Goal: Task Accomplishment & Management: Manage account settings

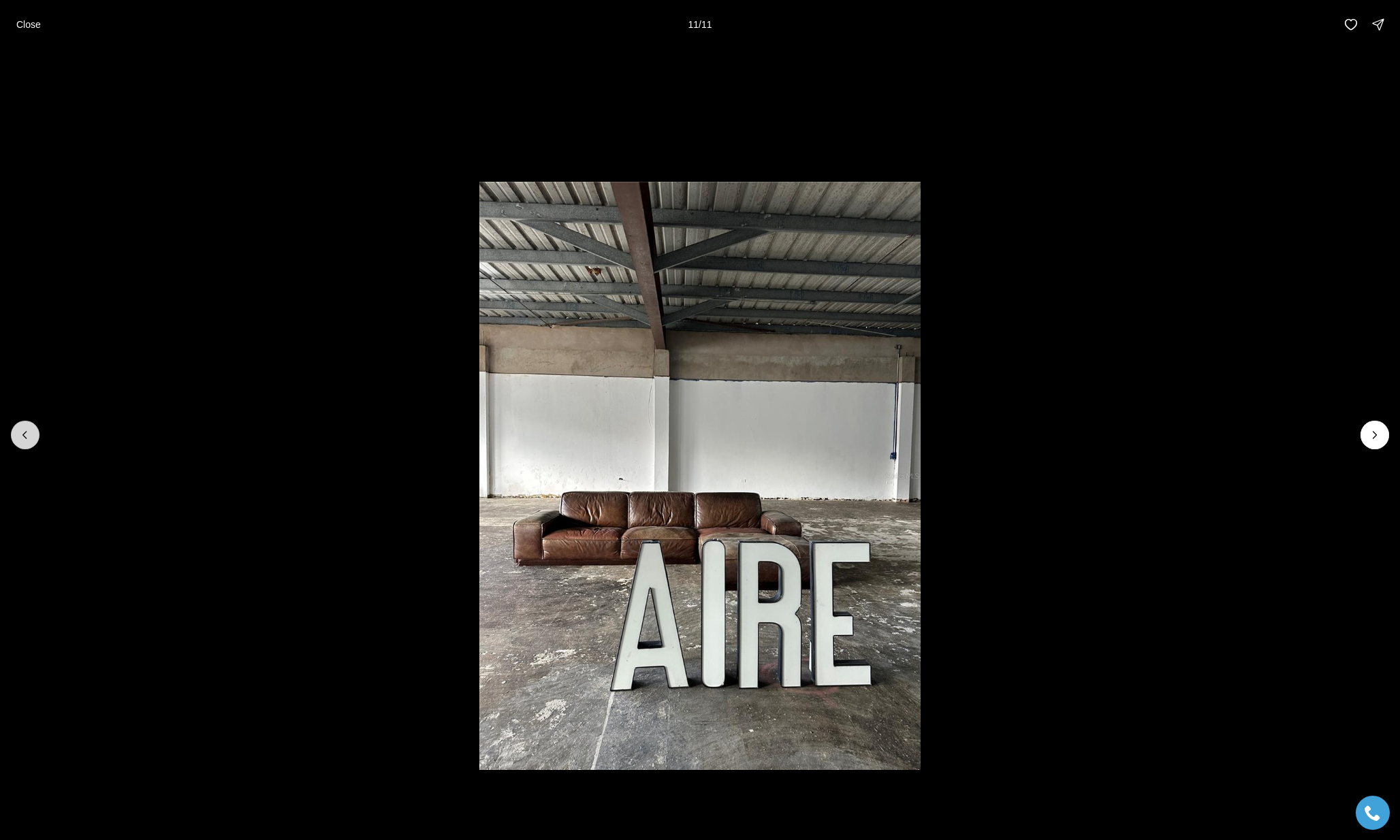
click at [24, 440] on icon "Previous slide" at bounding box center [25, 435] width 14 height 14
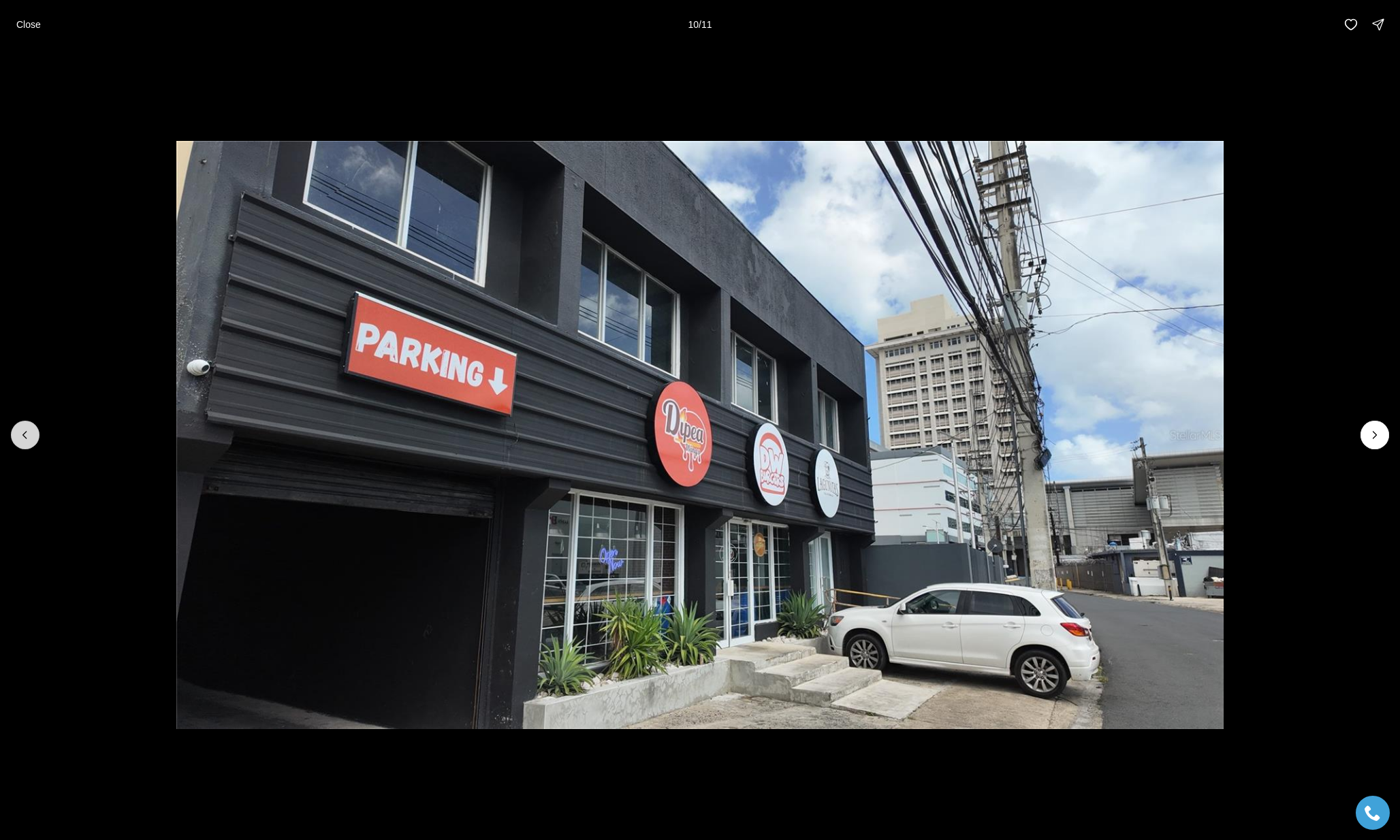
click at [25, 440] on icon "Previous slide" at bounding box center [25, 435] width 14 height 14
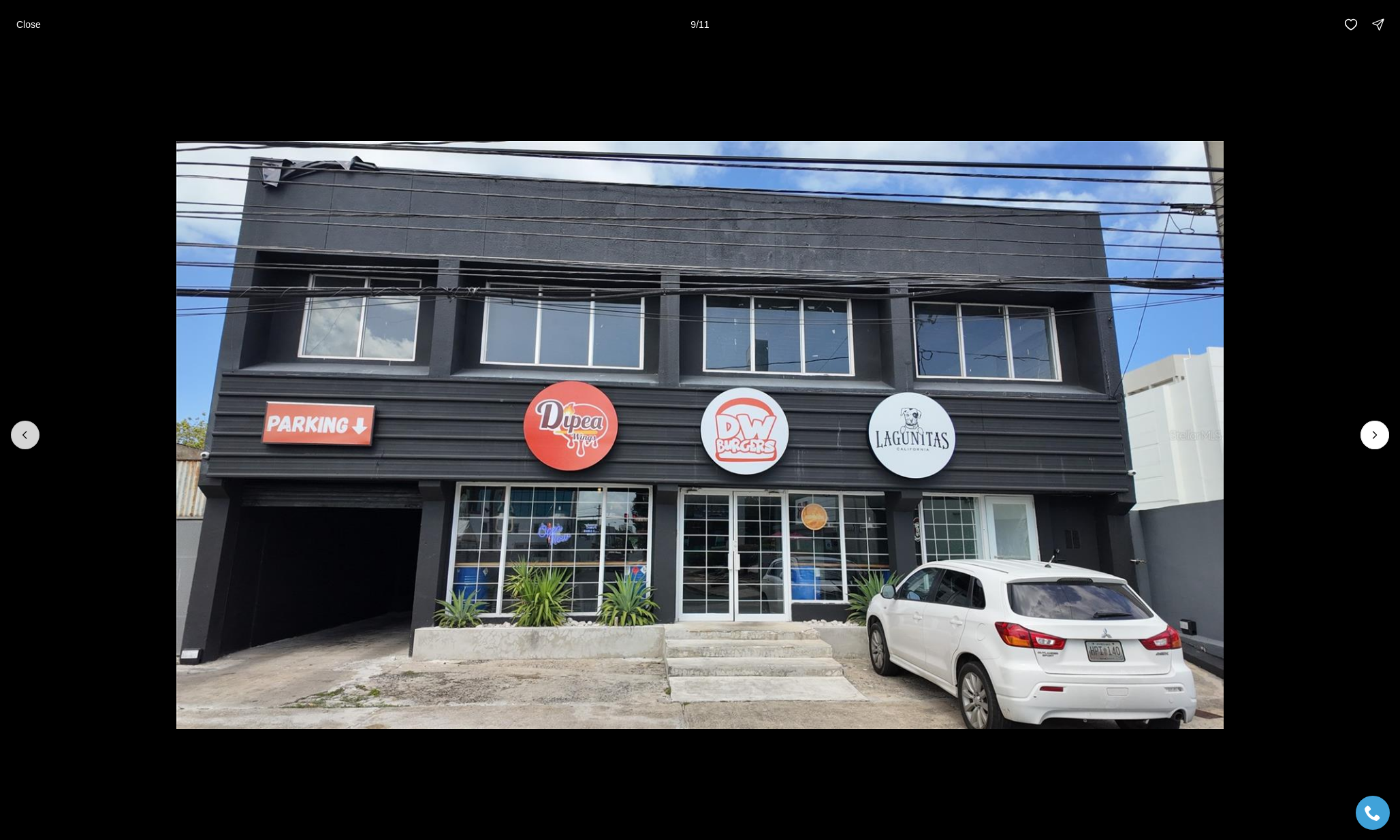
click at [24, 441] on icon "Previous slide" at bounding box center [25, 435] width 14 height 14
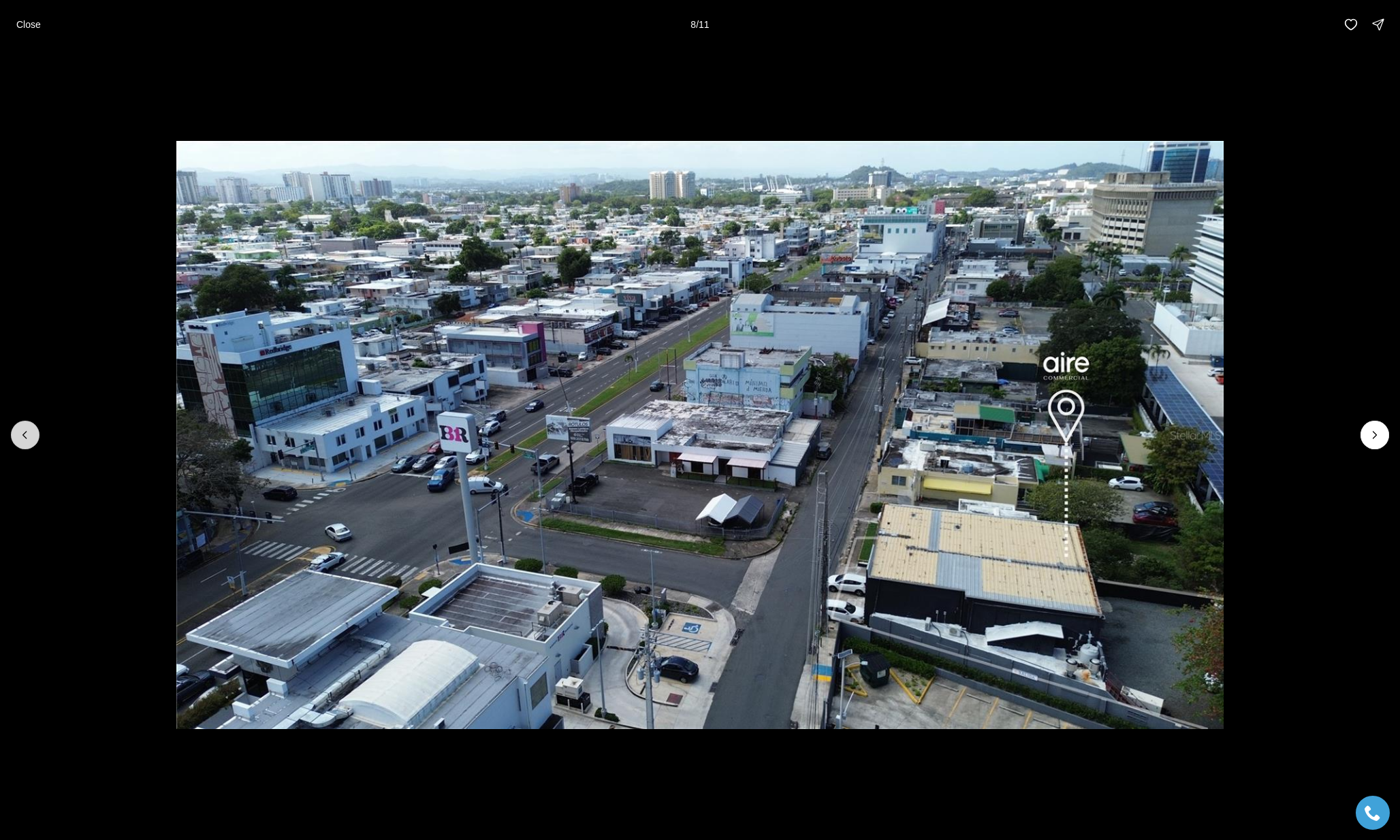
click at [23, 442] on icon "Previous slide" at bounding box center [25, 435] width 14 height 14
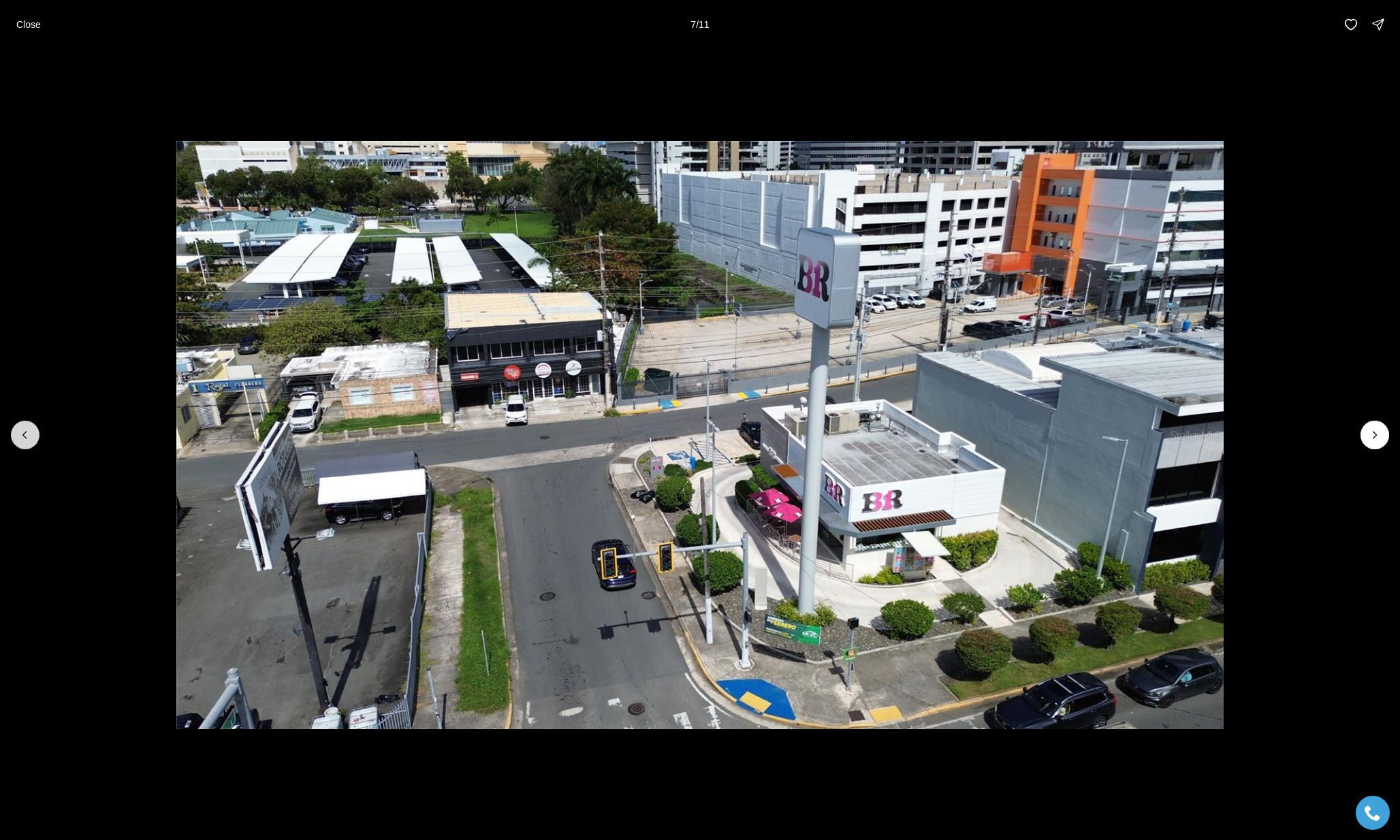
click at [33, 436] on button "Previous slide" at bounding box center [25, 434] width 28 height 28
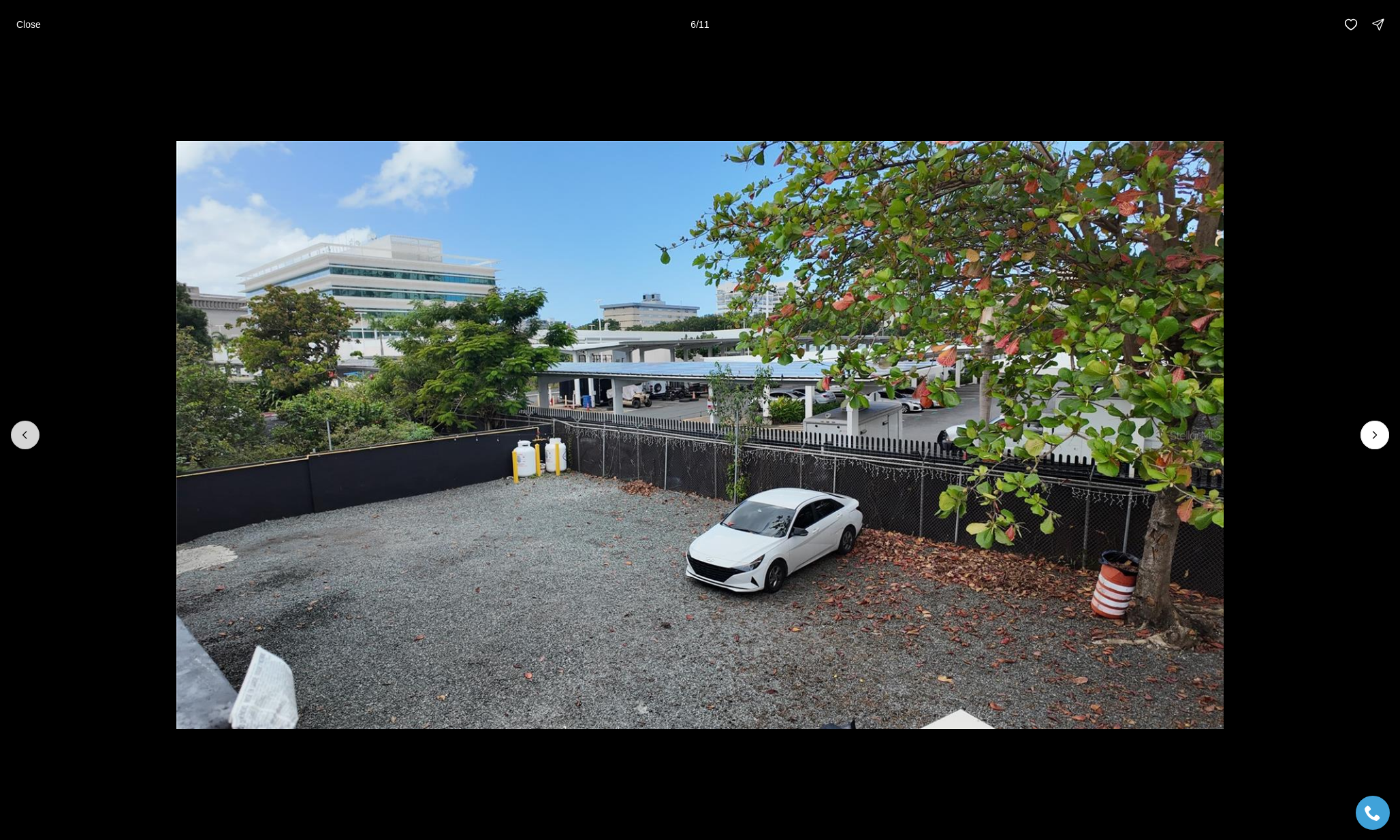
click at [33, 436] on button "Previous slide" at bounding box center [25, 434] width 28 height 28
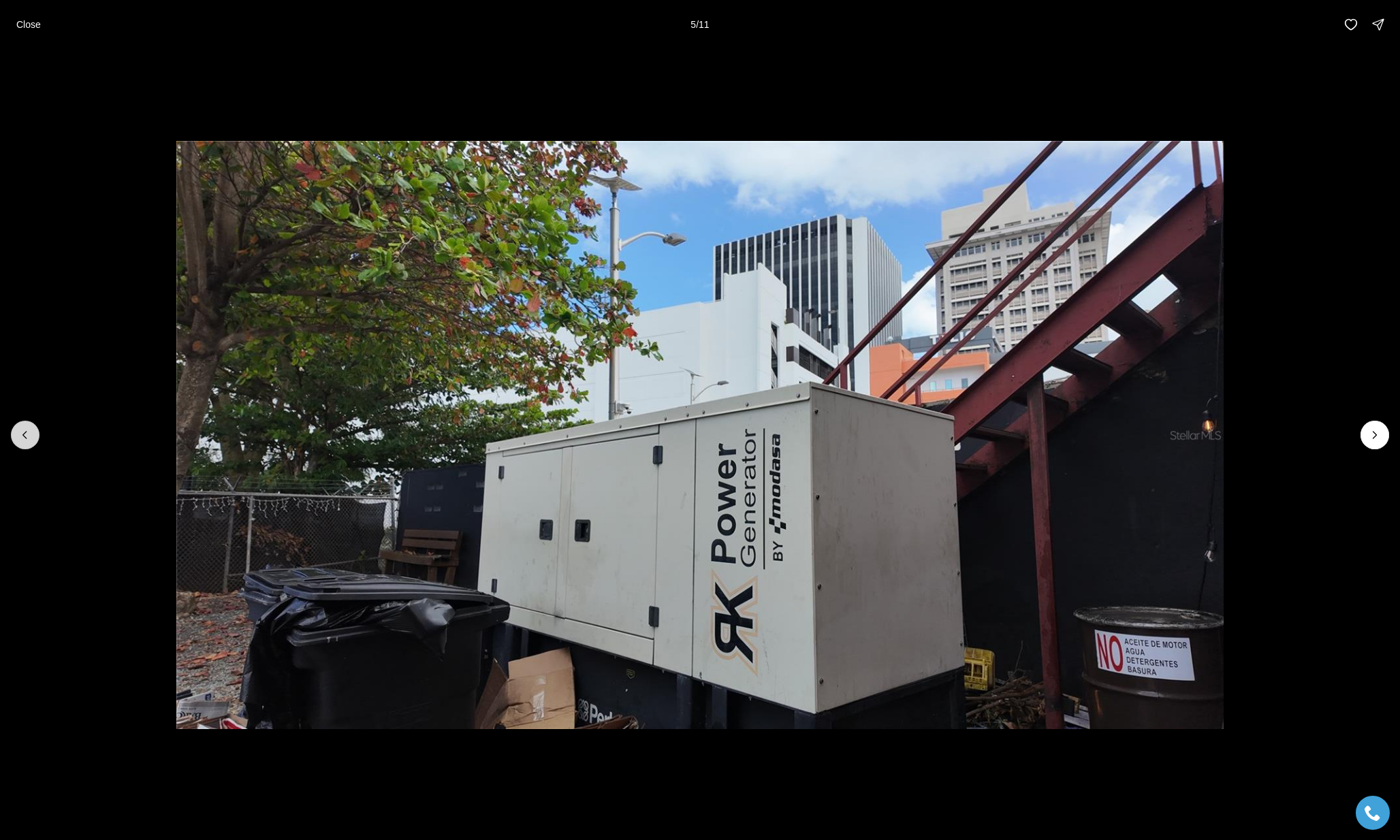
click at [33, 436] on button "Previous slide" at bounding box center [25, 434] width 28 height 28
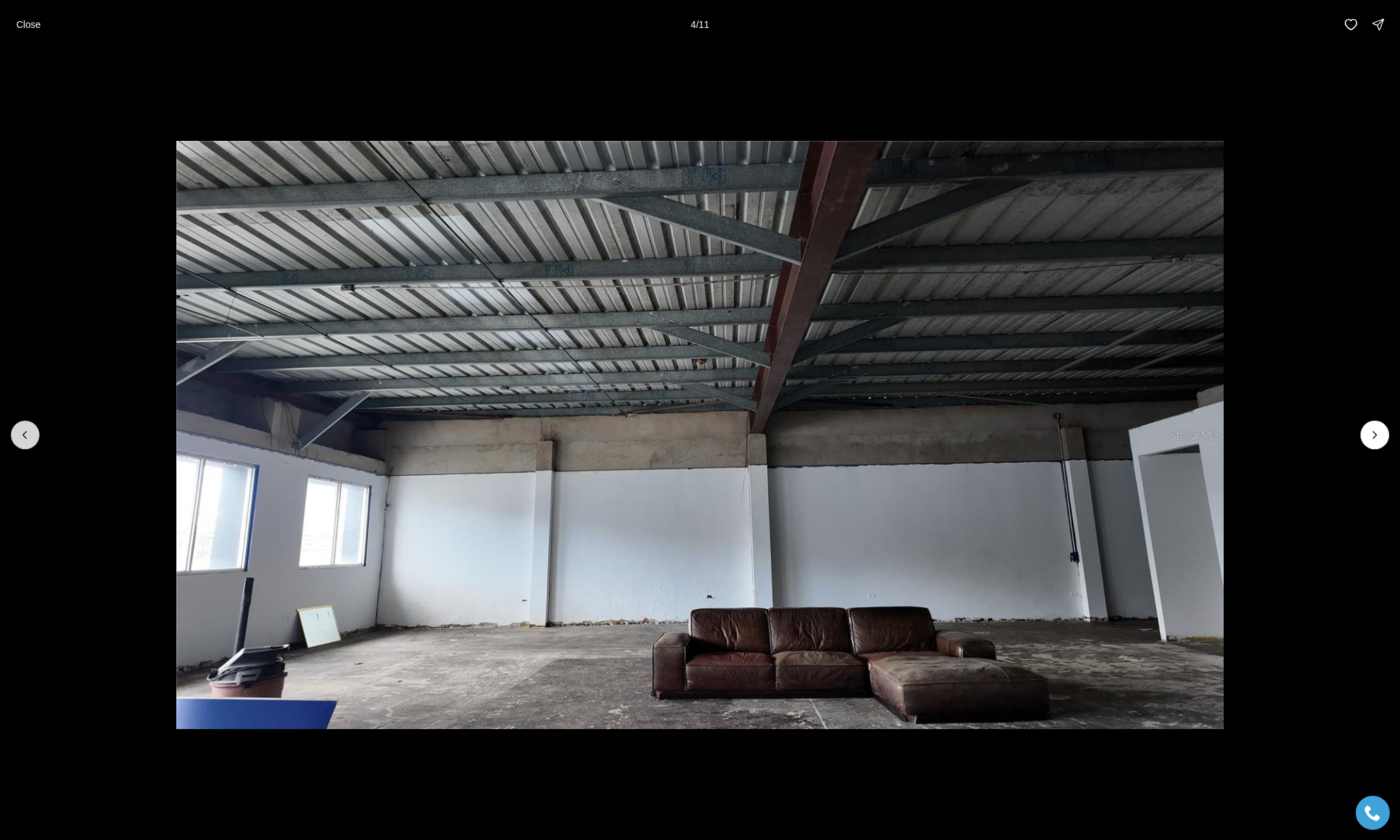
click at [33, 436] on button "Previous slide" at bounding box center [25, 434] width 28 height 28
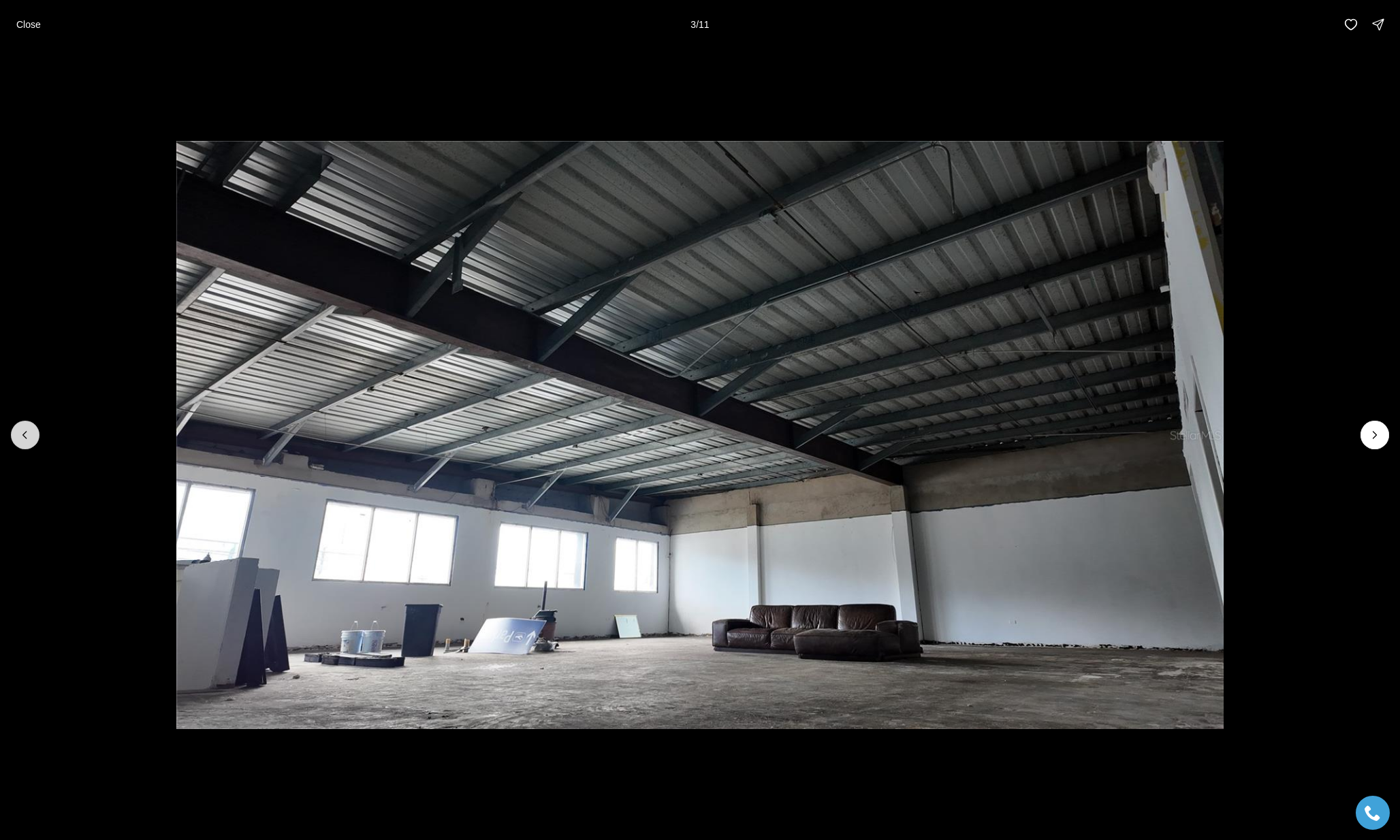
click at [33, 436] on button "Previous slide" at bounding box center [25, 434] width 28 height 28
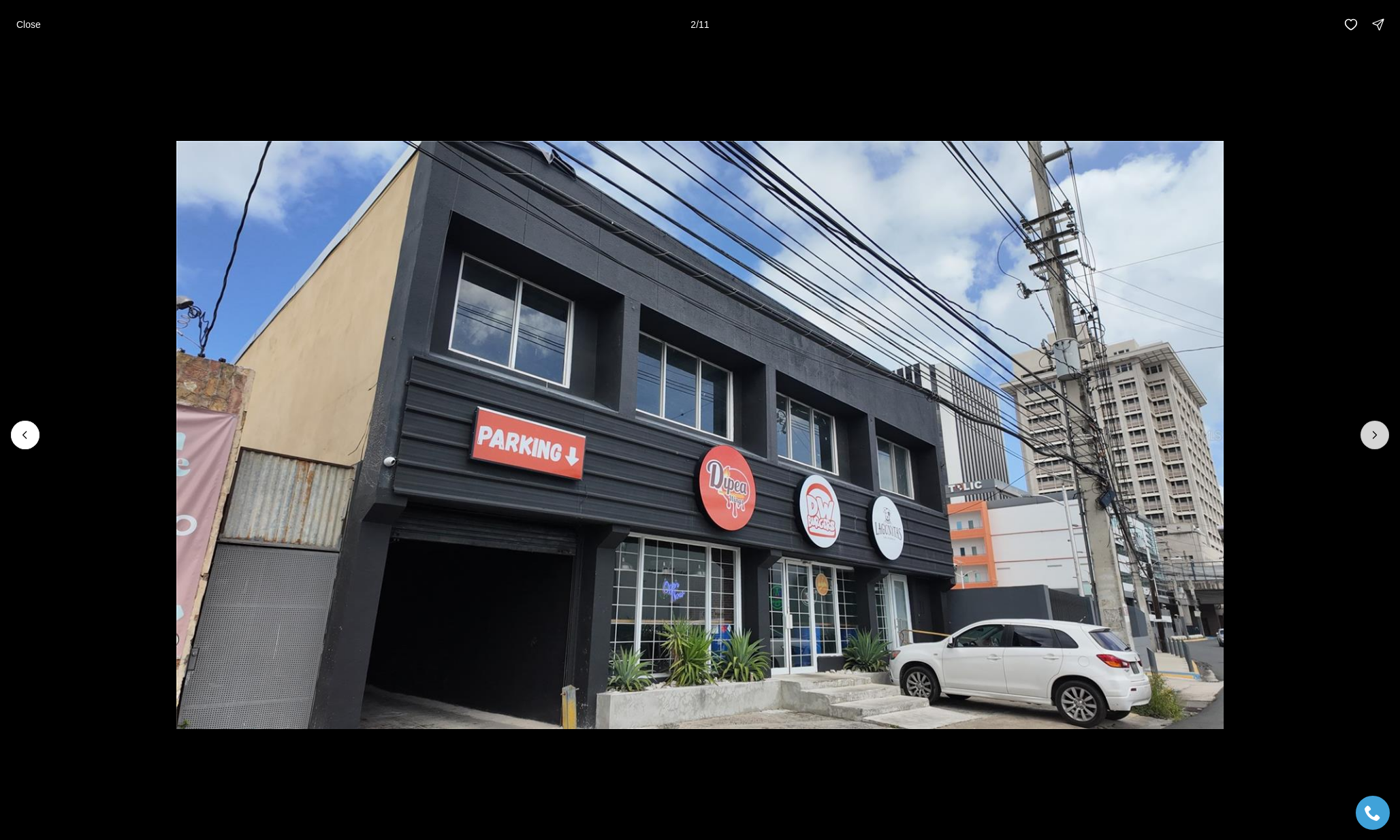
click at [1063, 439] on button "Next slide" at bounding box center [1374, 434] width 28 height 28
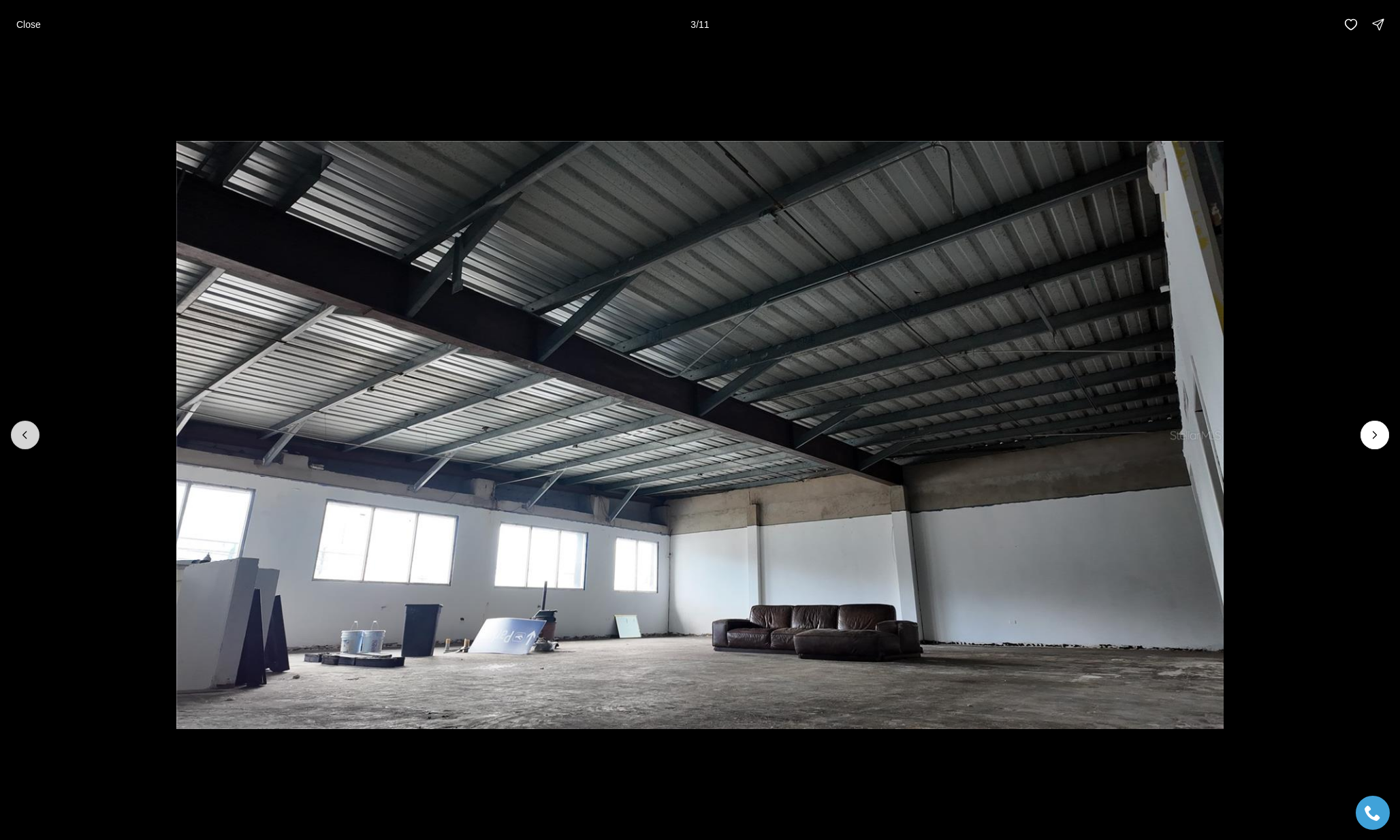
click at [19, 438] on button "Previous slide" at bounding box center [25, 434] width 28 height 28
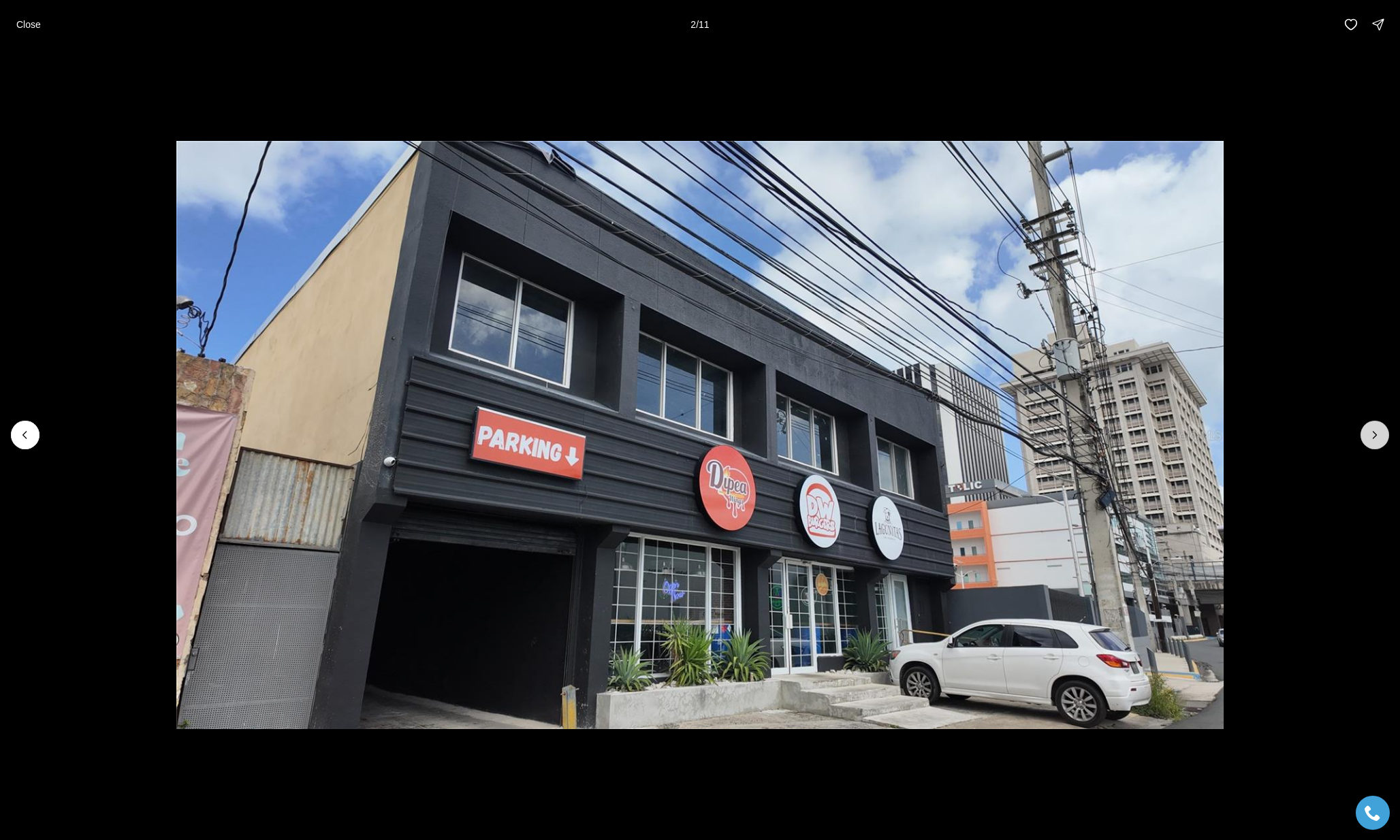
click at [1063, 439] on button "Next slide" at bounding box center [1374, 434] width 28 height 28
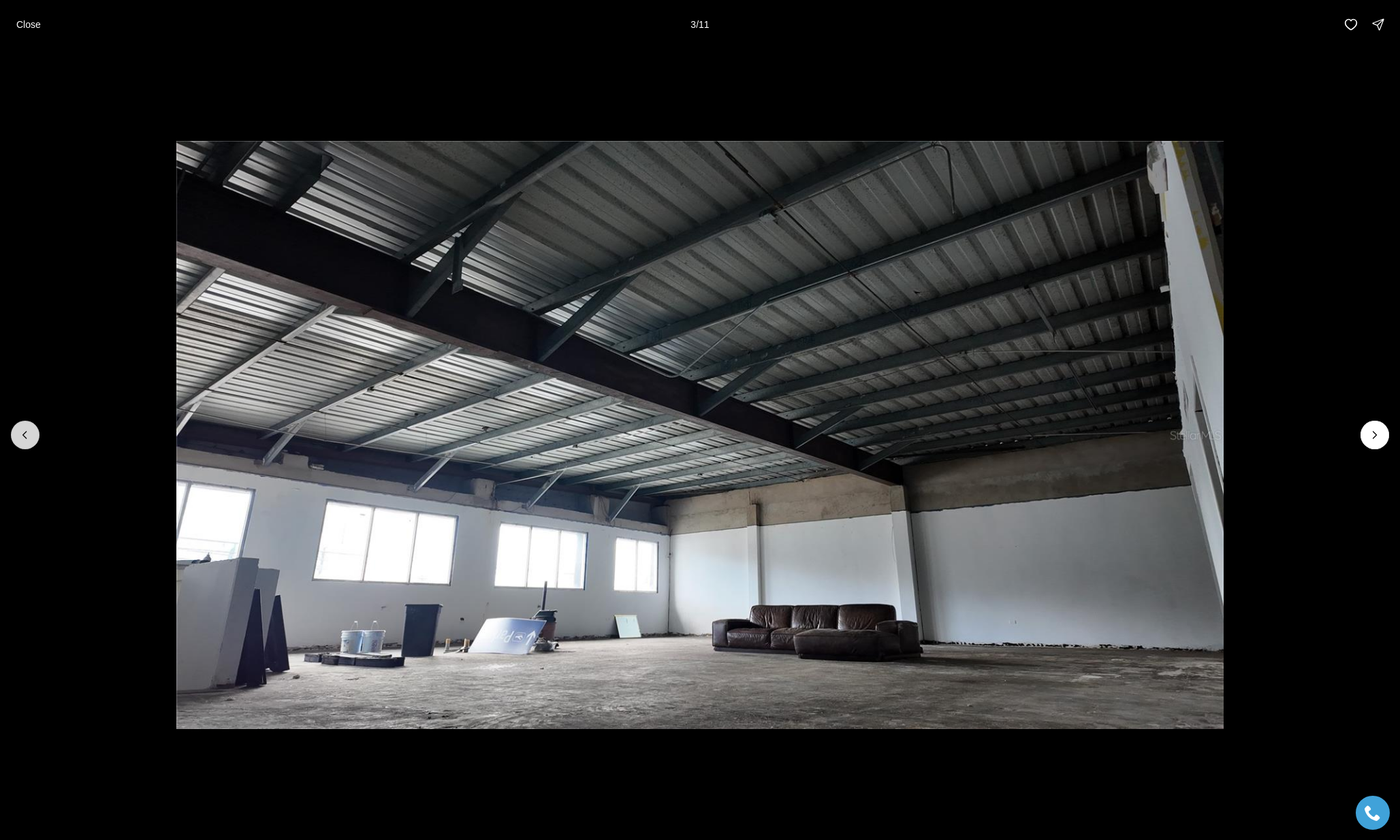
click at [31, 438] on button "Previous slide" at bounding box center [25, 434] width 28 height 28
click at [21, 19] on p "Close" at bounding box center [28, 25] width 25 height 11
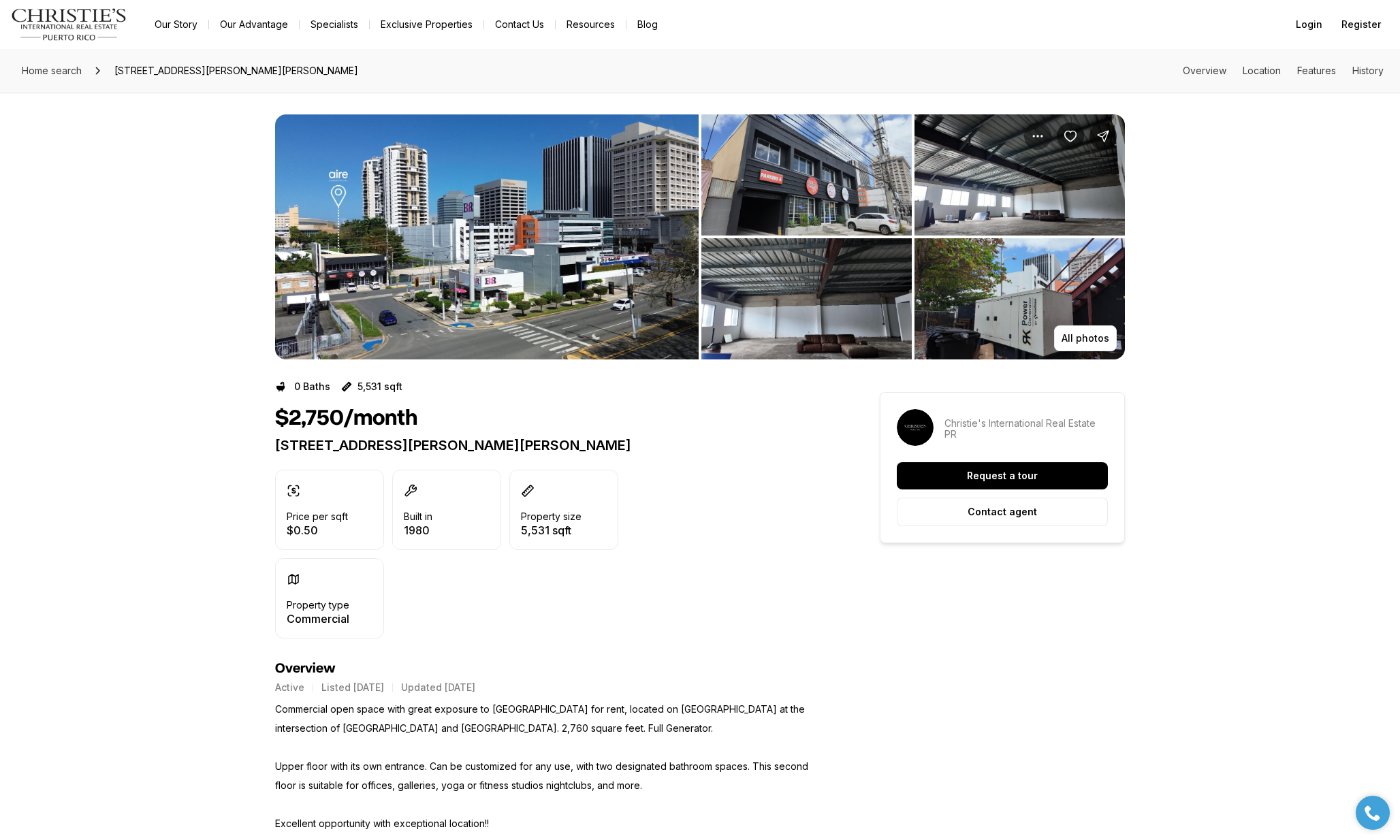
click at [1039, 144] on button "Property options" at bounding box center [1038, 136] width 28 height 28
click at [1063, 139] on icon "Save Property: 133 CALLE O'NEILL" at bounding box center [1070, 136] width 14 height 14
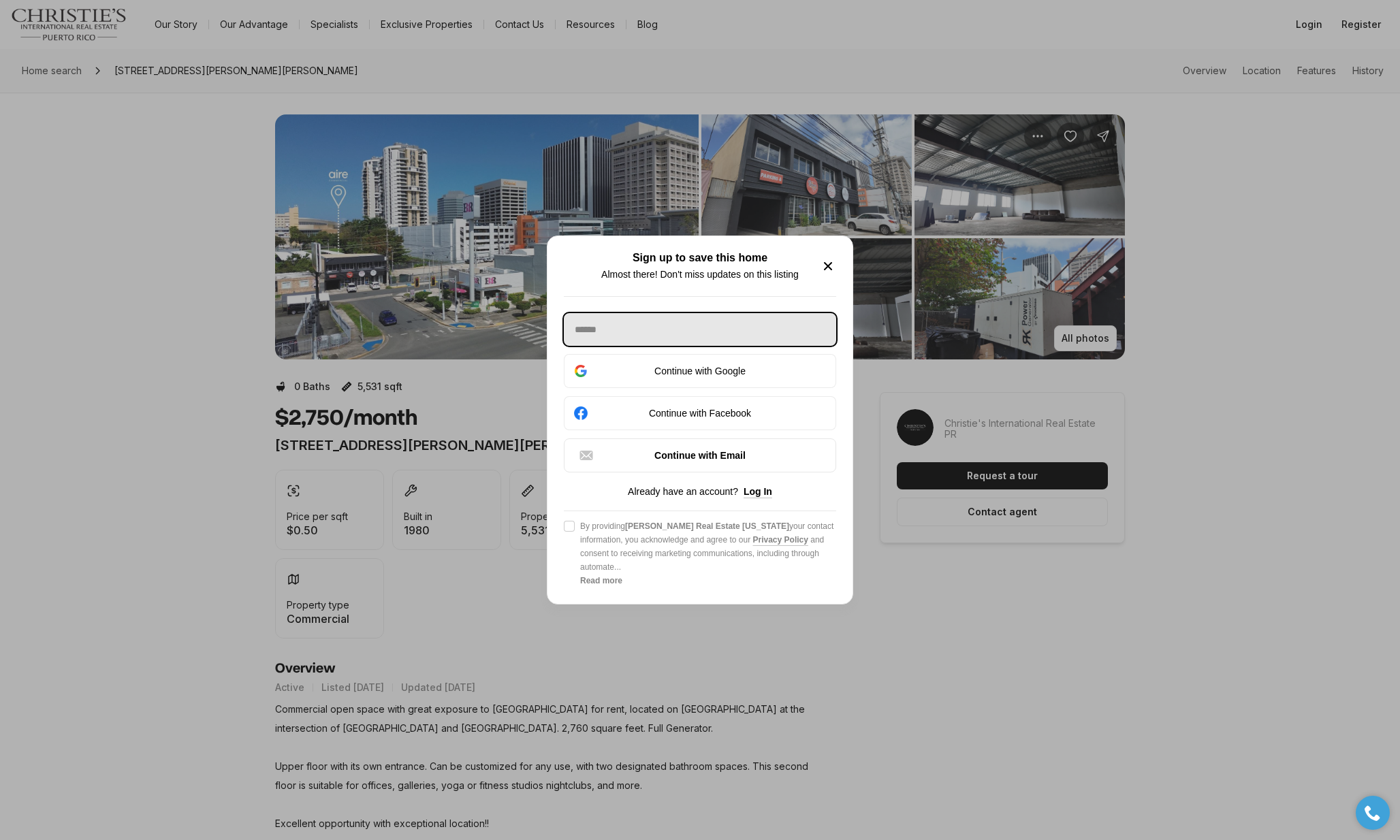
click at [757, 330] on input "text" at bounding box center [700, 329] width 273 height 33
type input "**********"
click at [569, 531] on button "Agree to Privacy Policy By providing Christie's Real Estate Puerto Rico your co…" at bounding box center [569, 526] width 11 height 11
click at [719, 328] on input "**********" at bounding box center [700, 329] width 273 height 33
click at [720, 374] on div "Continue with Google" at bounding box center [700, 371] width 254 height 16
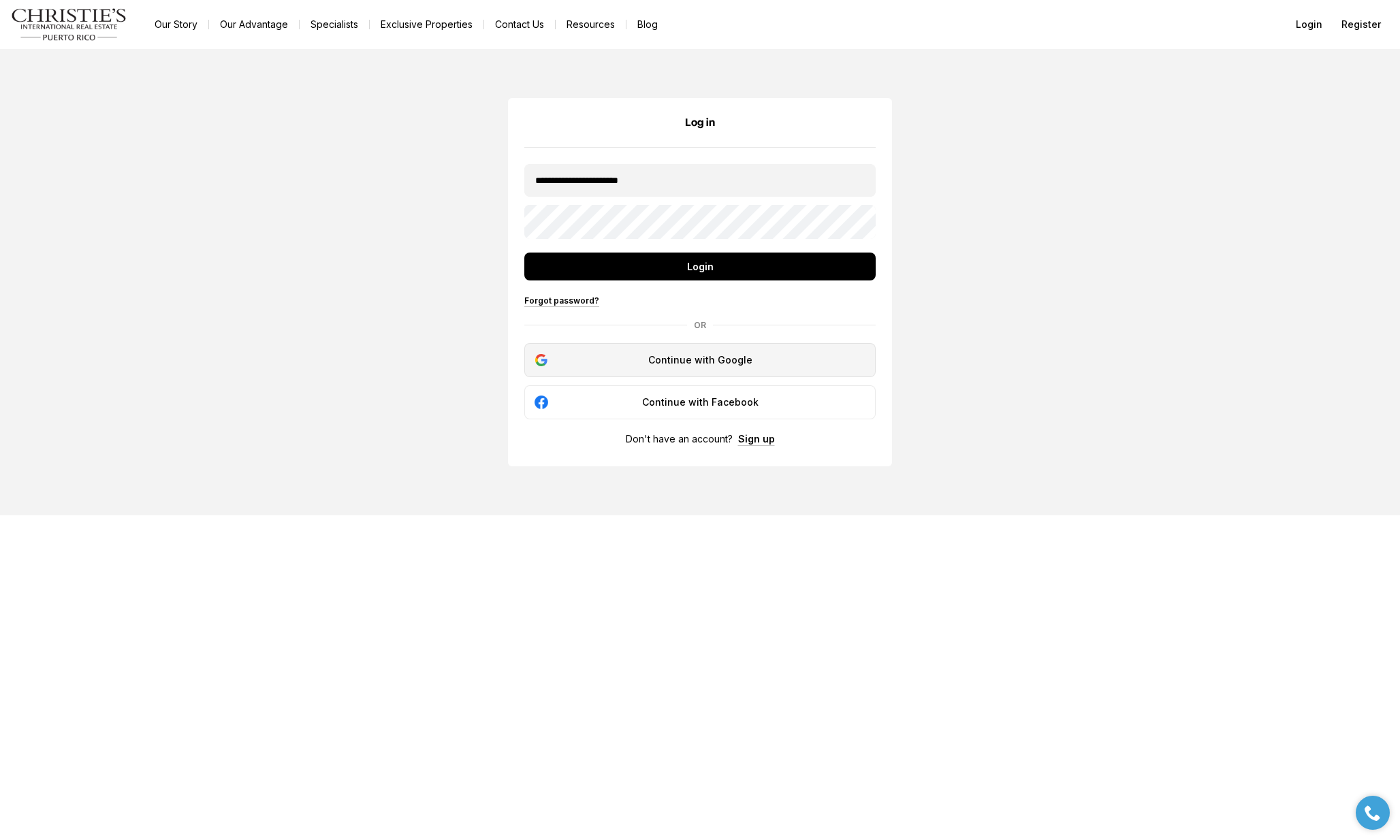
type input "**********"
click at [717, 368] on div "Continue with Google" at bounding box center [700, 360] width 334 height 16
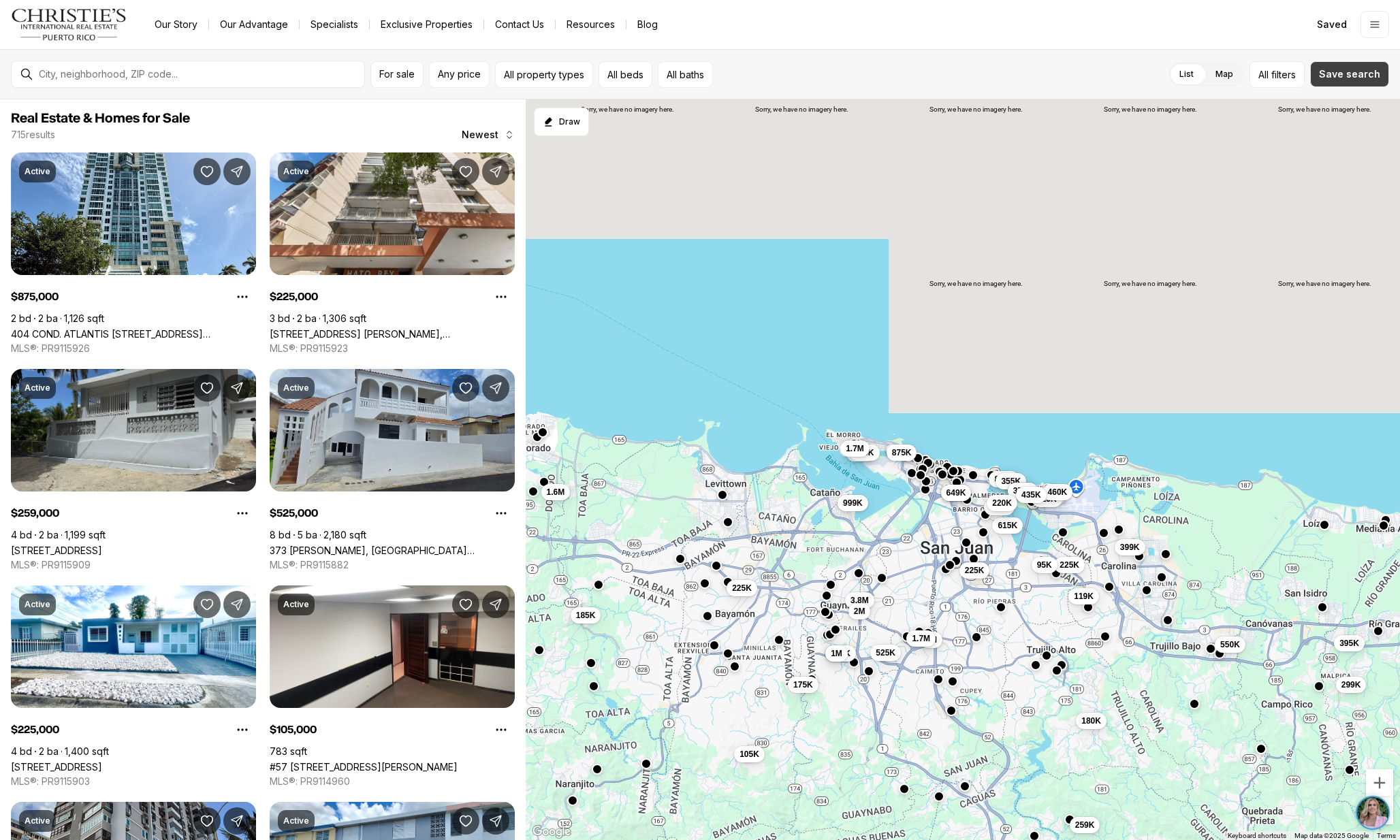
click at [1343, 67] on button "Save search" at bounding box center [1349, 74] width 79 height 26
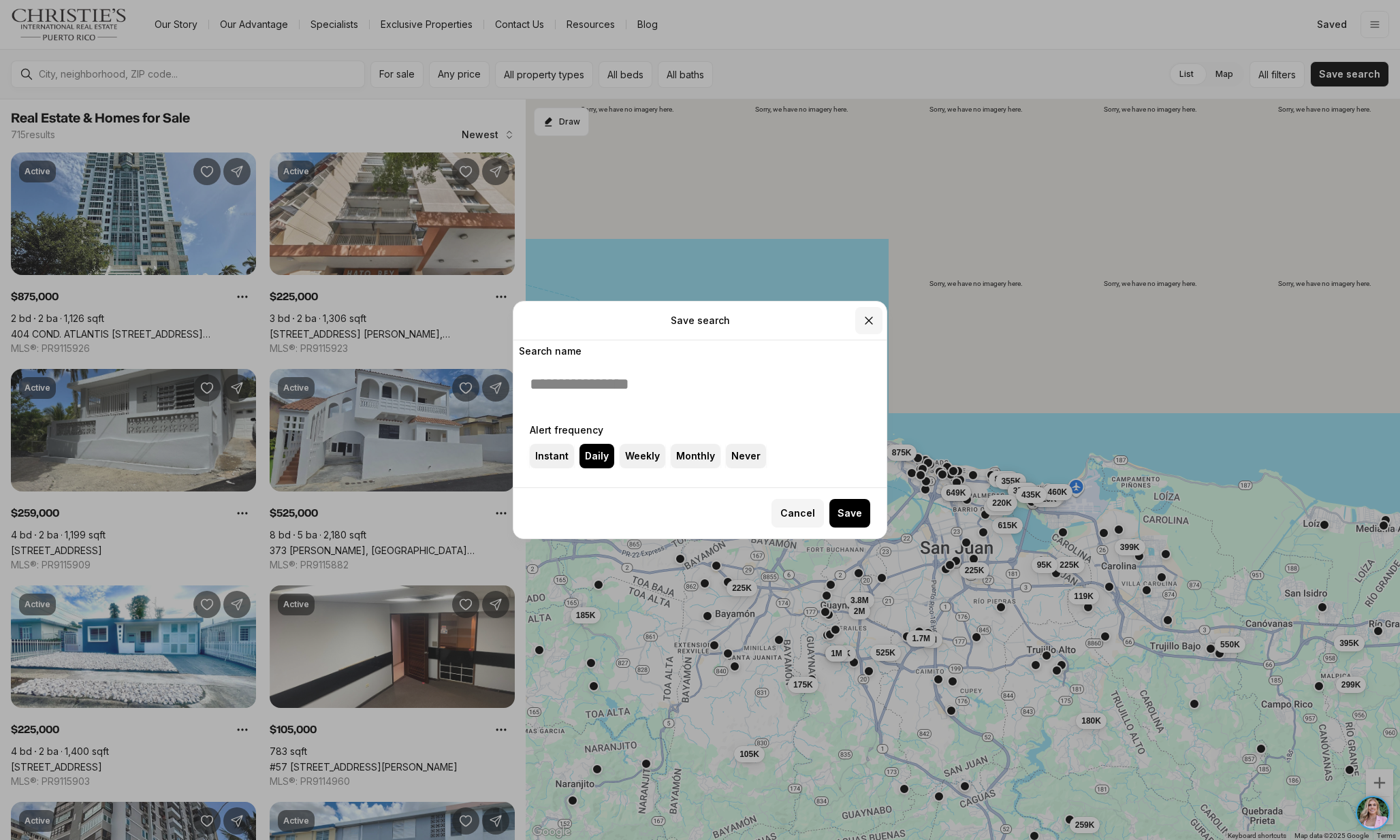
click at [872, 317] on icon "Close" at bounding box center [868, 321] width 14 height 14
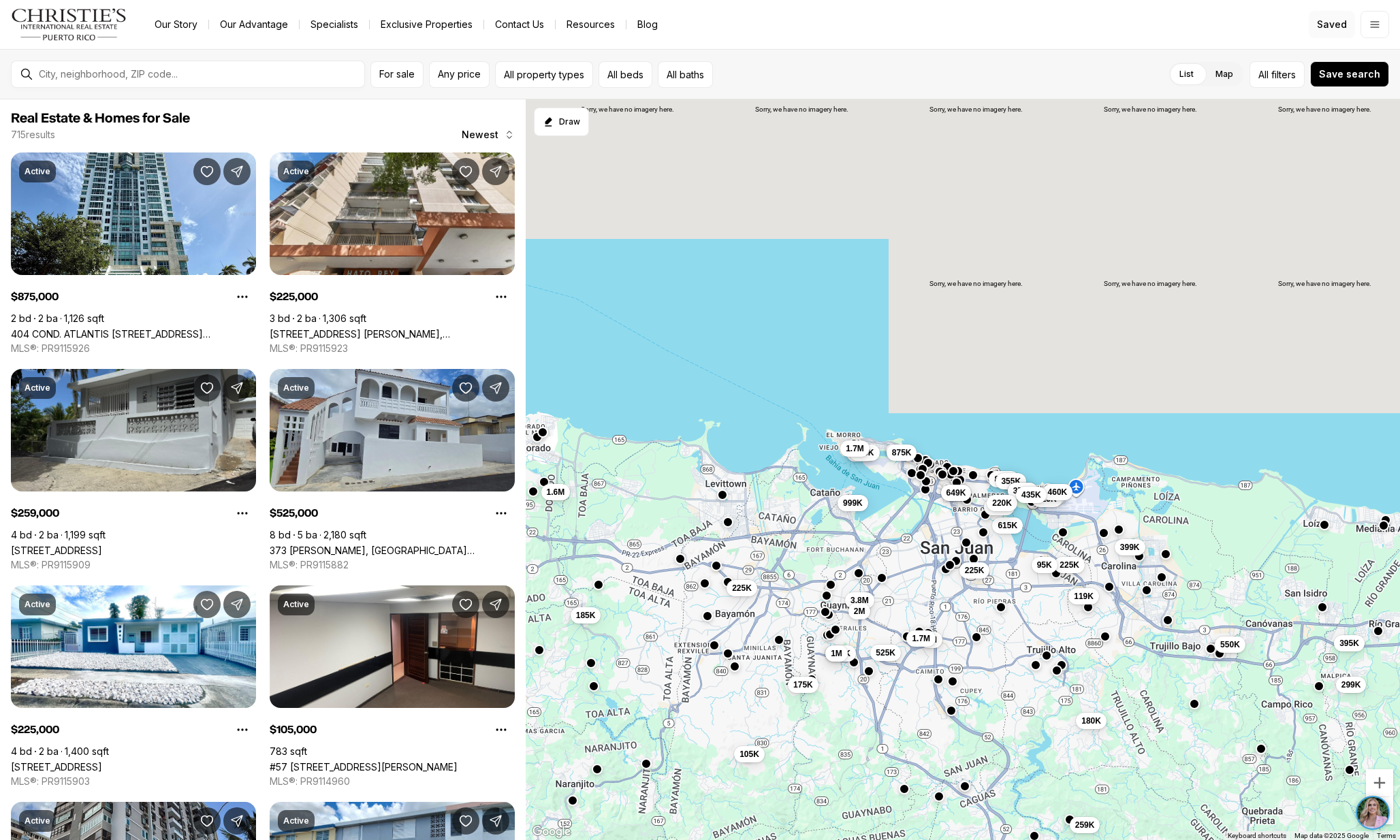
click at [1329, 31] on link "Saved" at bounding box center [1332, 25] width 46 height 28
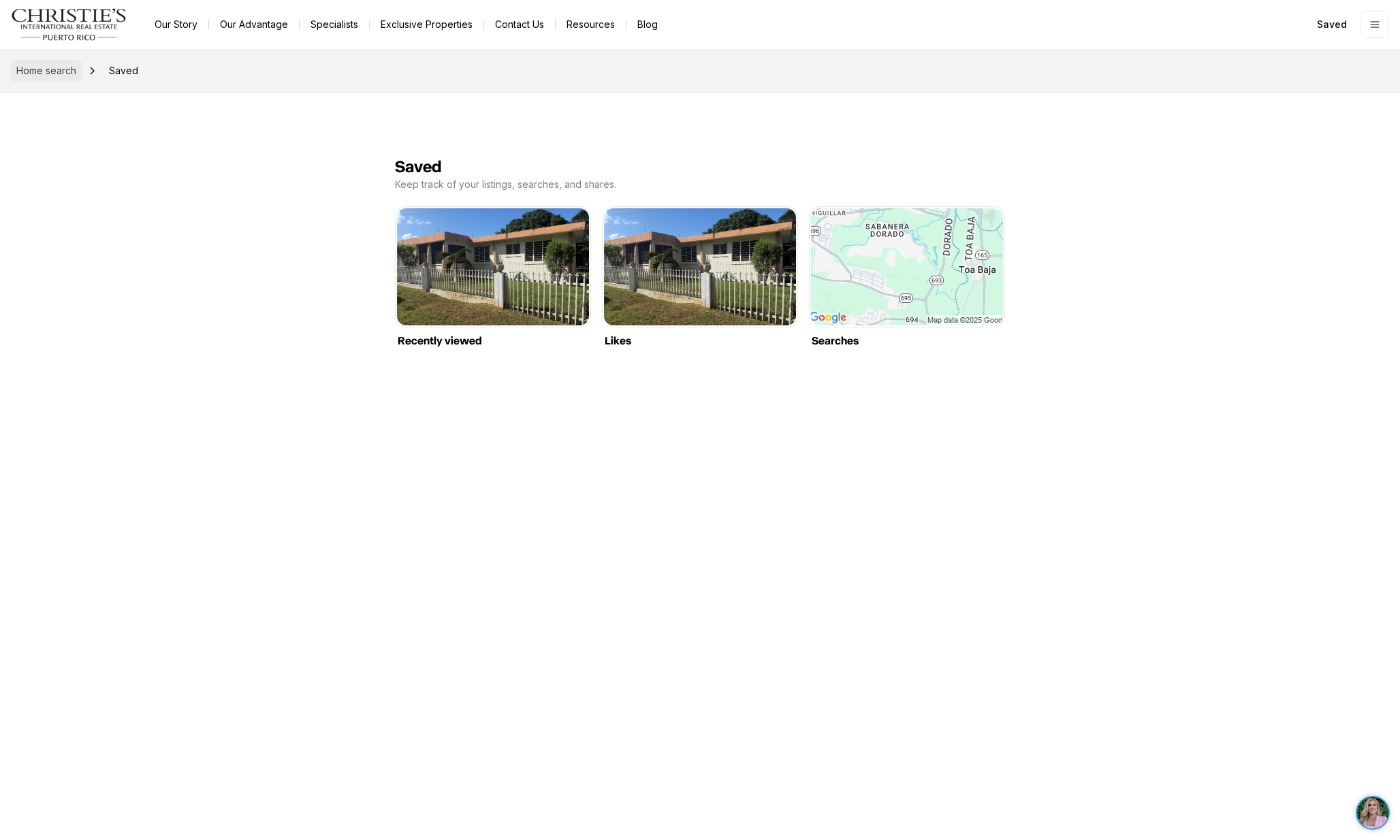
click at [70, 70] on span "Home search" at bounding box center [46, 70] width 60 height 11
